Goal: Check status

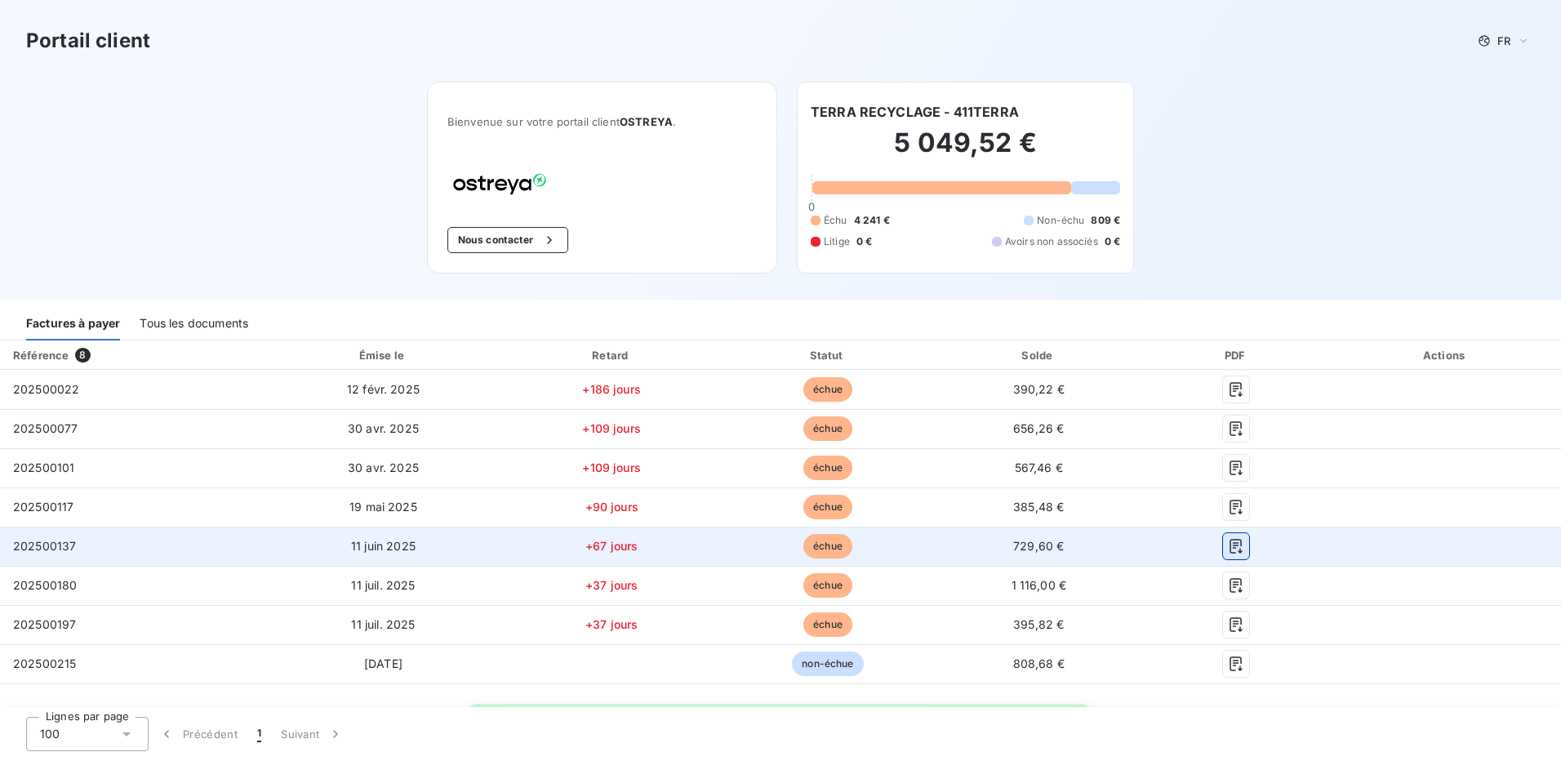
click at [1233, 545] on icon "button" at bounding box center [1236, 546] width 16 height 16
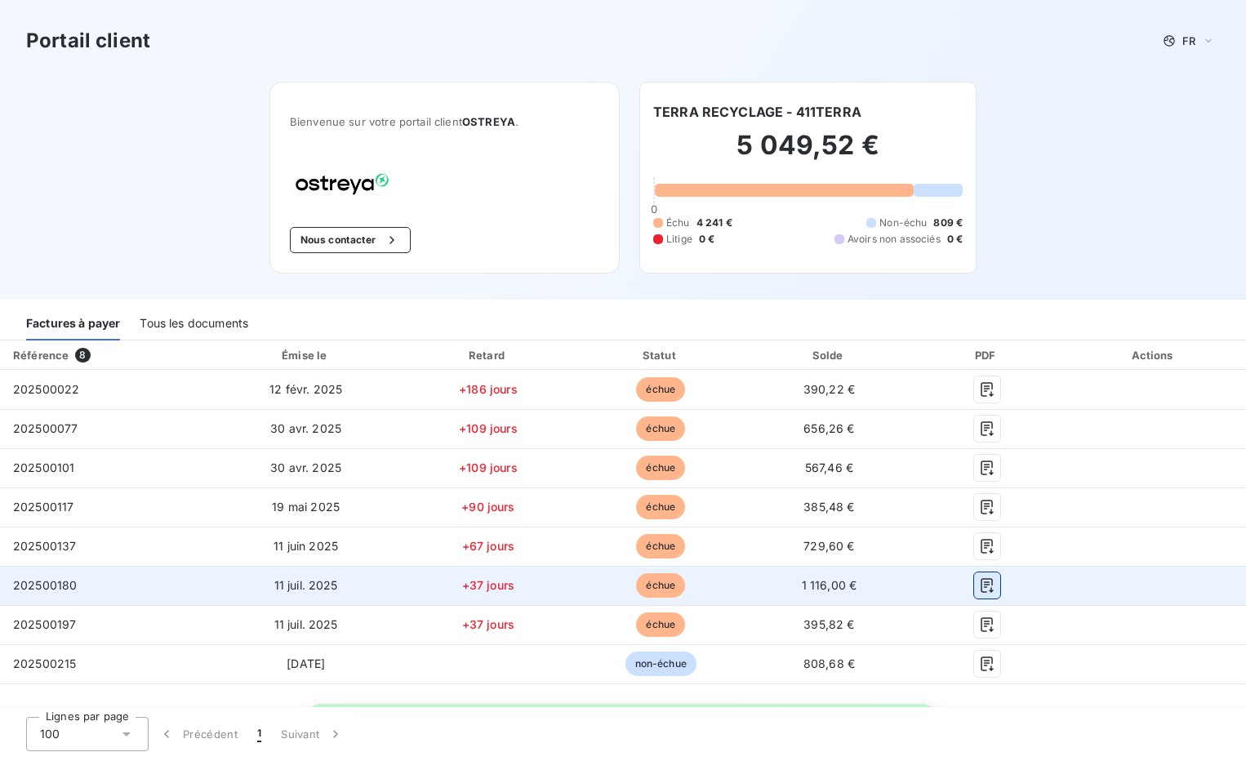
click at [980, 590] on icon "button" at bounding box center [986, 585] width 12 height 15
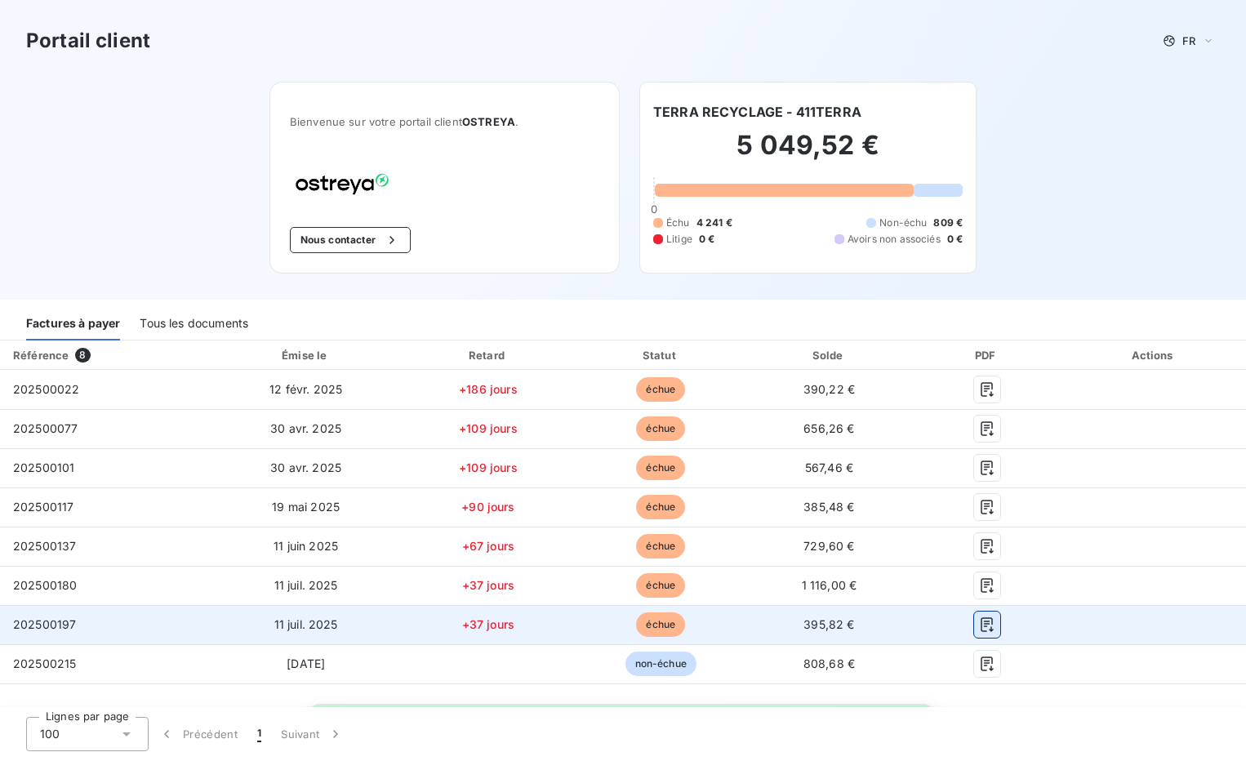
click at [979, 625] on icon "button" at bounding box center [987, 624] width 16 height 16
